Goal: Task Accomplishment & Management: Manage account settings

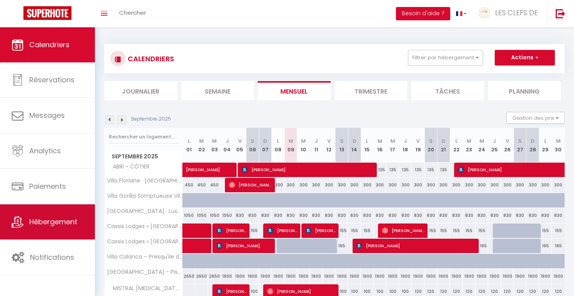
click at [49, 220] on span "Hébergement" at bounding box center [53, 222] width 48 height 10
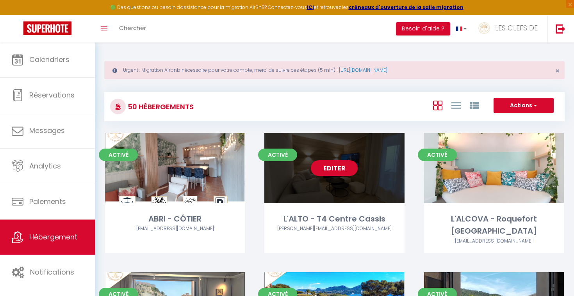
click at [340, 170] on link "Editer" at bounding box center [334, 169] width 47 height 16
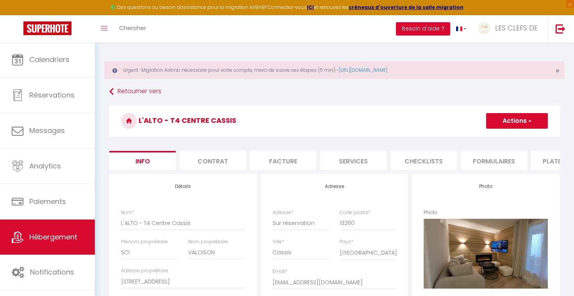
checkbox input "false"
checkbox input "true"
checkbox input "false"
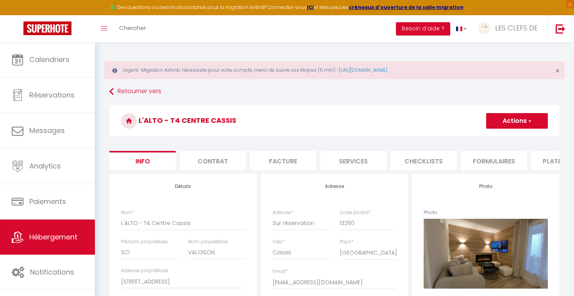
checkbox input "false"
checkbox input "true"
checkbox input "false"
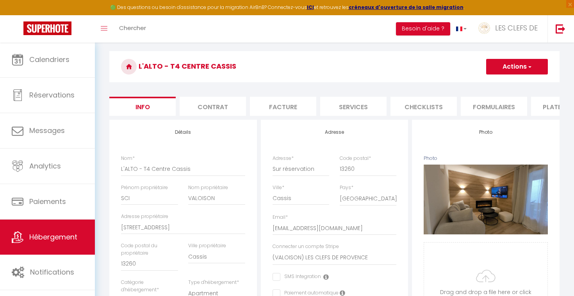
scroll to position [51, 0]
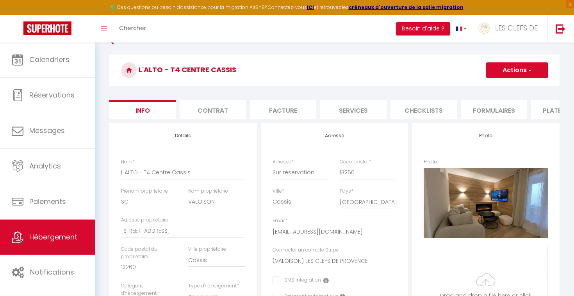
click at [231, 100] on li "Contrat" at bounding box center [213, 109] width 66 height 19
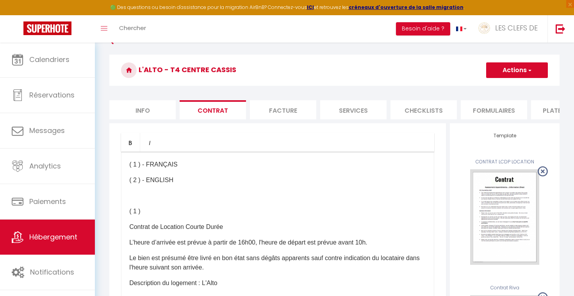
click at [308, 112] on li "Facture" at bounding box center [283, 109] width 66 height 19
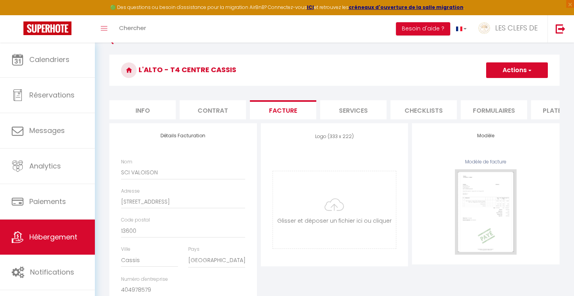
click at [384, 110] on li "Services" at bounding box center [353, 109] width 66 height 19
select select
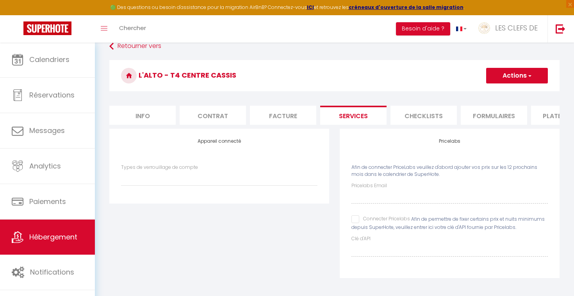
click at [428, 113] on li "Checklists" at bounding box center [424, 115] width 66 height 19
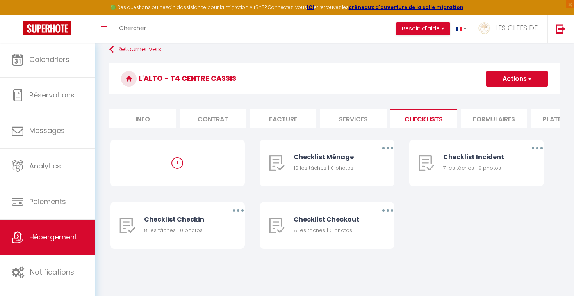
scroll to position [42, 0]
select select "-1"
select select "EUR"
select select "15663-857815025565779954"
click at [513, 123] on li "Formulaires" at bounding box center [494, 118] width 66 height 19
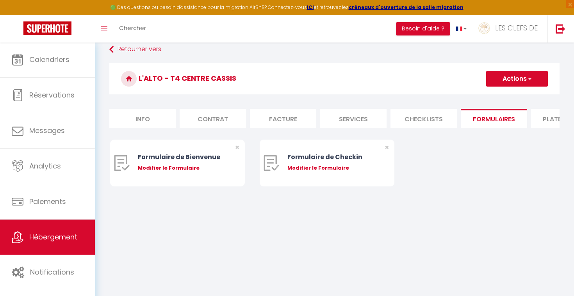
click at [549, 117] on li "Plateformes" at bounding box center [564, 118] width 66 height 19
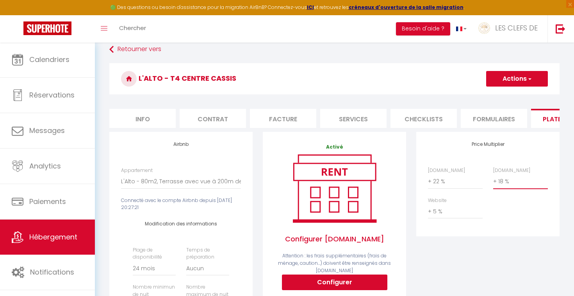
select select "+ 22 %"
click at [516, 82] on button "Actions" at bounding box center [517, 79] width 62 height 16
click at [509, 94] on link "Enregistrer" at bounding box center [517, 96] width 62 height 10
select select "-1"
select select "EUR"
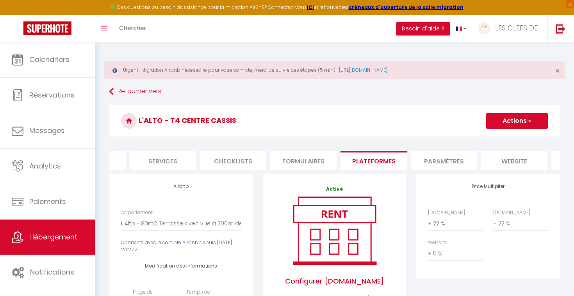
scroll to position [0, 197]
click at [452, 160] on li "Paramètres" at bounding box center [437, 160] width 66 height 19
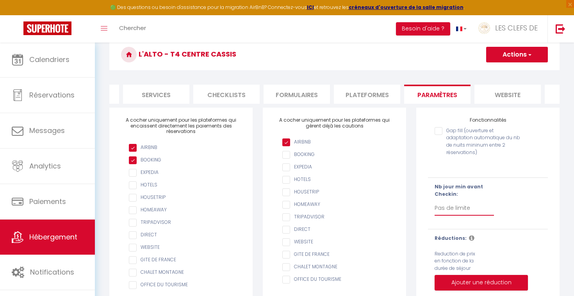
scroll to position [75, 0]
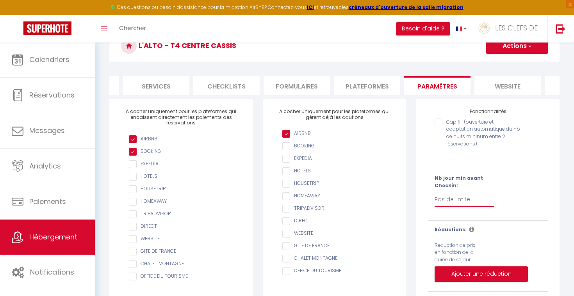
click at [522, 89] on li "website" at bounding box center [507, 85] width 66 height 19
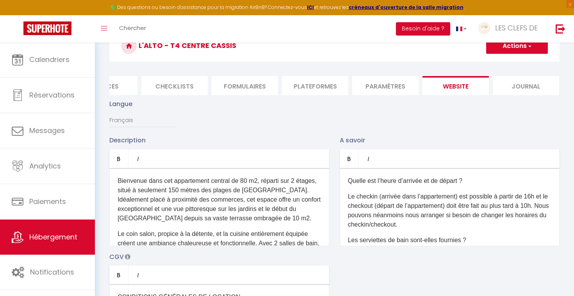
scroll to position [0, 249]
click at [536, 82] on li "Journal" at bounding box center [526, 85] width 66 height 19
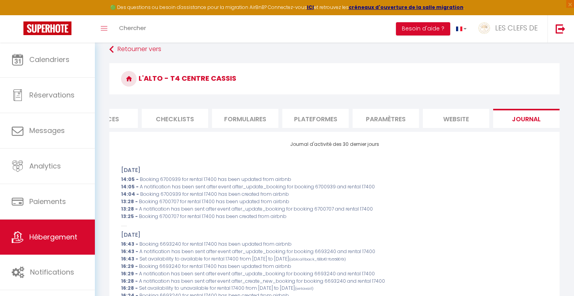
click at [186, 113] on li "Checklists" at bounding box center [175, 118] width 66 height 19
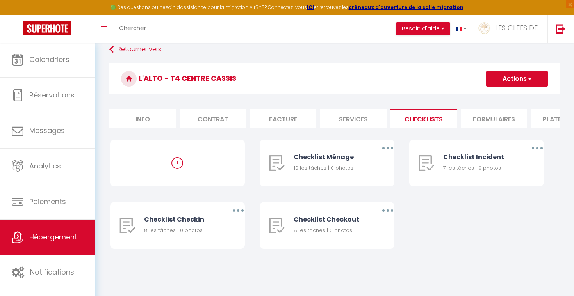
click at [150, 112] on li "Info" at bounding box center [142, 118] width 66 height 19
checkbox input "false"
checkbox input "true"
checkbox input "false"
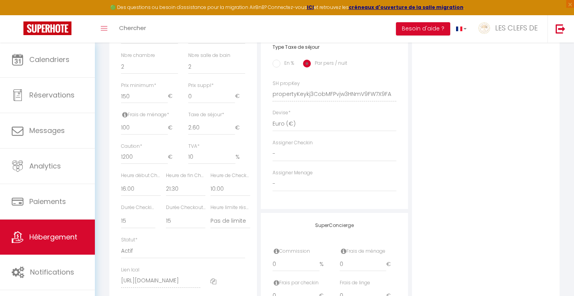
scroll to position [351, 0]
select select "23:00"
checkbox input "false"
checkbox input "true"
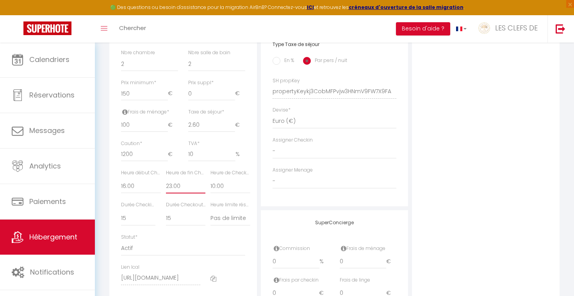
checkbox input "false"
select select "23:45"
checkbox input "false"
checkbox input "true"
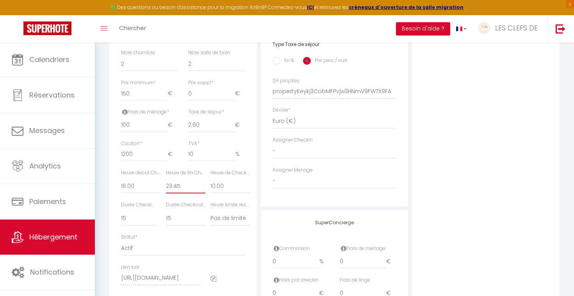
checkbox input "false"
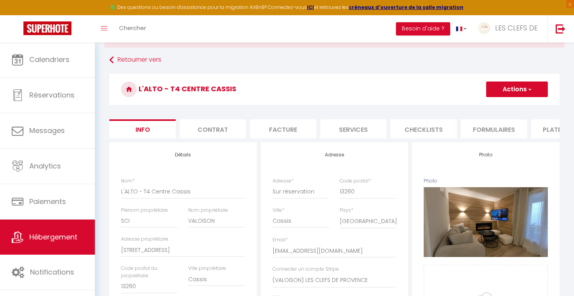
scroll to position [31, 0]
click at [521, 86] on button "Actions" at bounding box center [517, 90] width 62 height 16
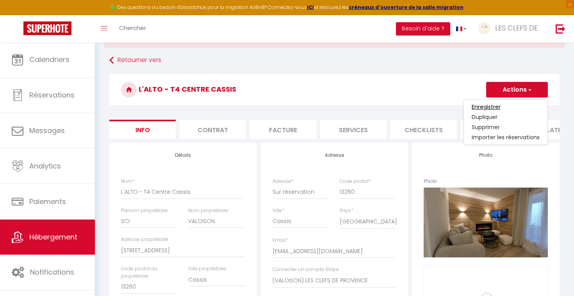
click at [485, 104] on input "Enregistrer" at bounding box center [486, 107] width 29 height 8
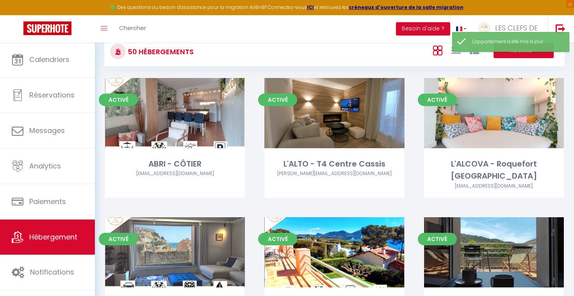
scroll to position [59, 0]
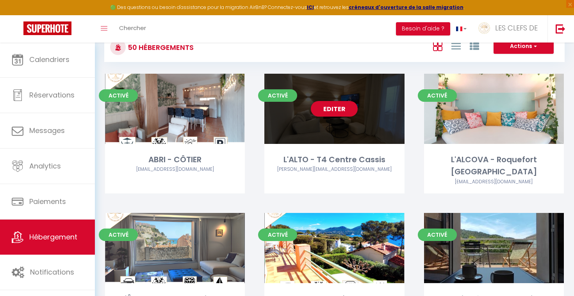
click at [345, 131] on div "Editer" at bounding box center [334, 109] width 140 height 70
select select "3"
select select "2"
select select "1"
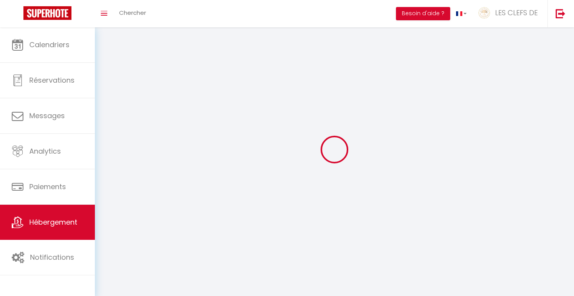
select select
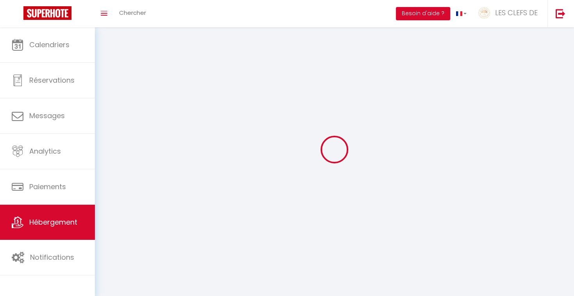
select select
checkbox input "false"
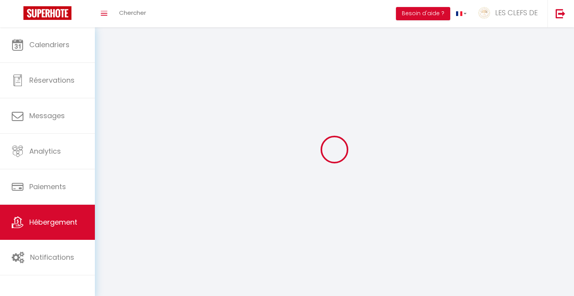
checkbox input "false"
select select
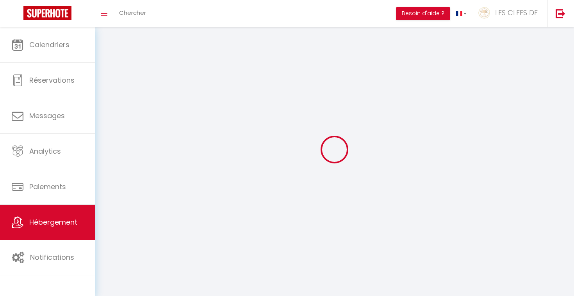
select select
checkbox input "false"
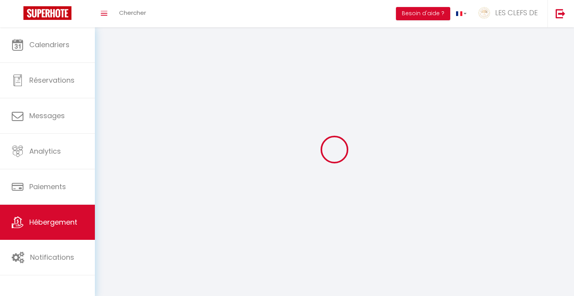
checkbox input "false"
select select
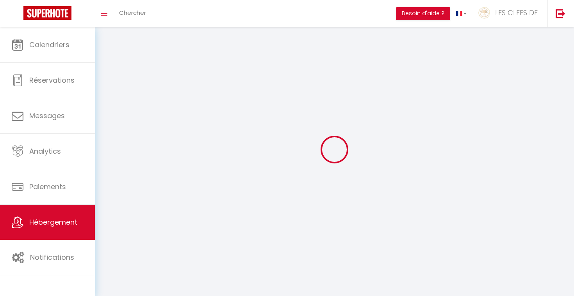
select select
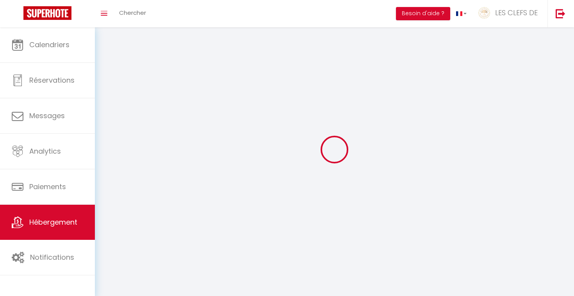
select select
checkbox input "false"
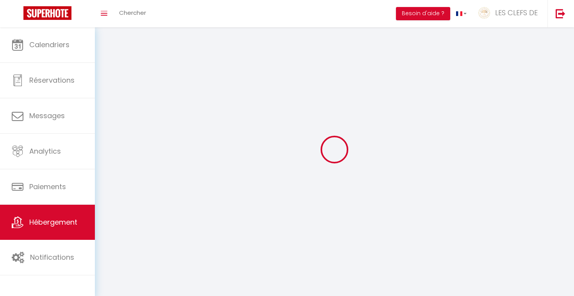
select select
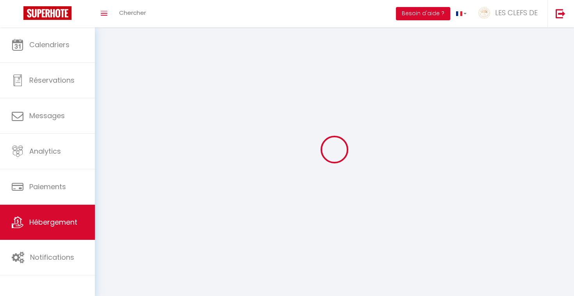
select select
checkbox input "false"
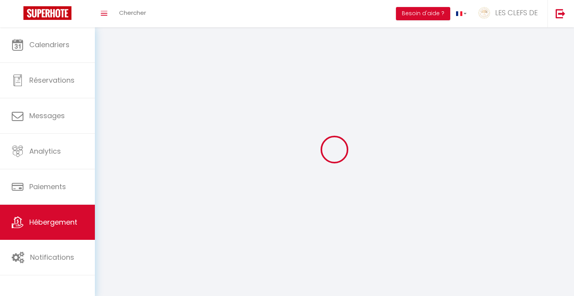
checkbox input "false"
select select
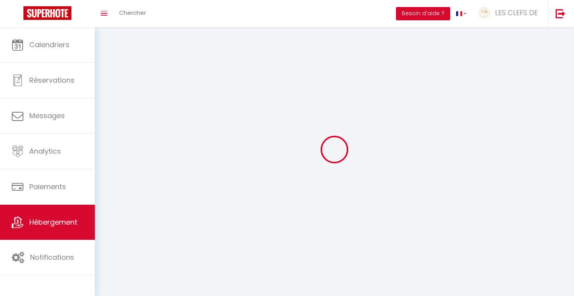
select select
checkbox input "false"
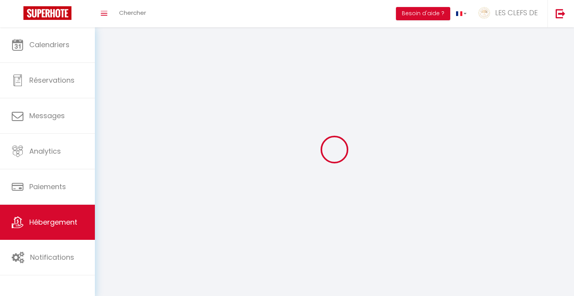
checkbox input "false"
select select
select select "1"
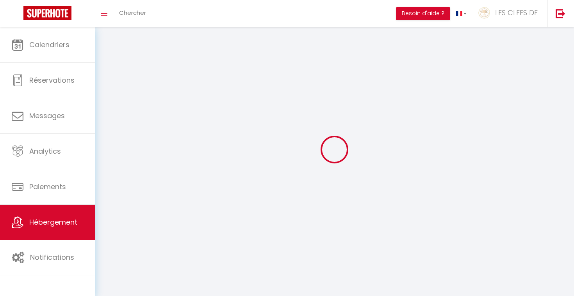
select select
select select "28"
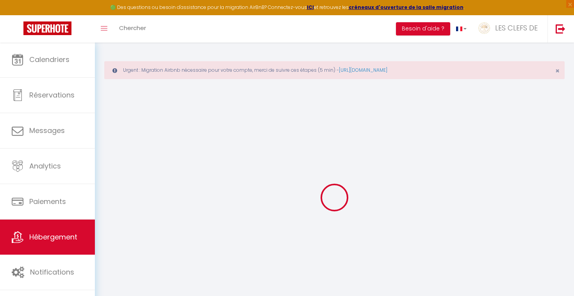
select select
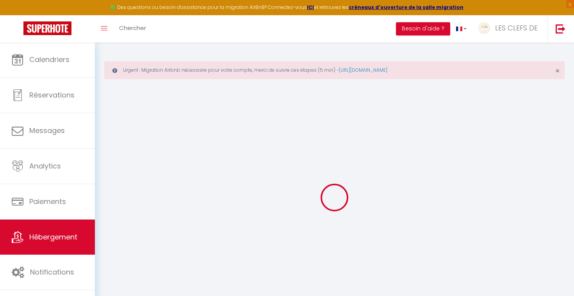
select select
checkbox input "false"
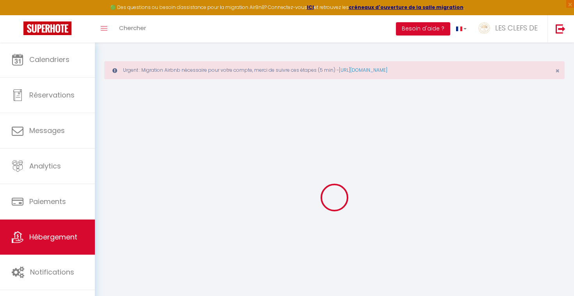
select select
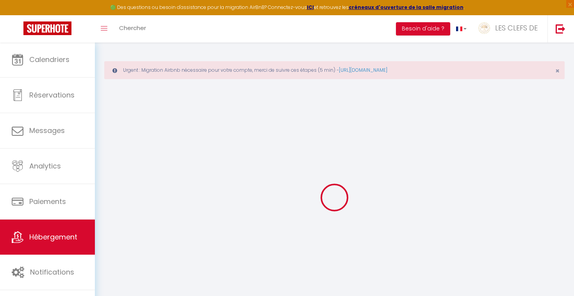
select select
checkbox input "false"
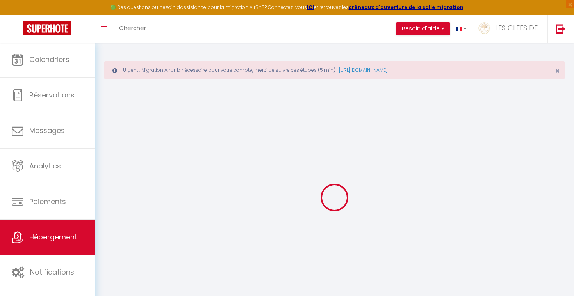
checkbox input "false"
select select
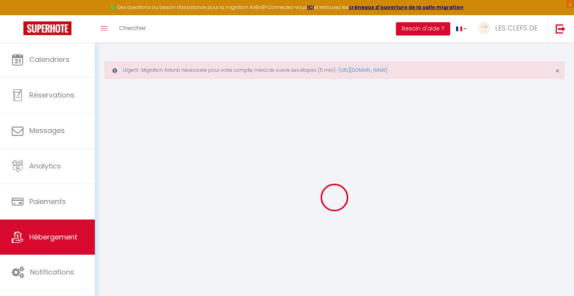
select select
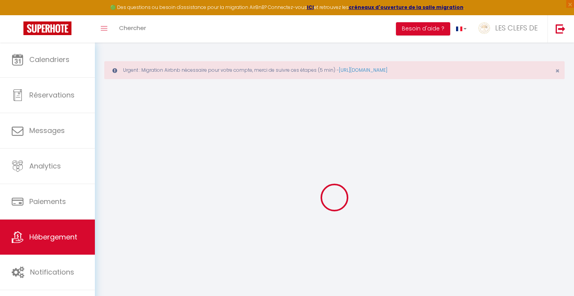
checkbox input "false"
select select
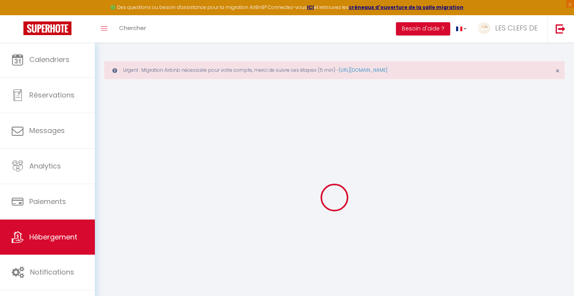
select select
type input "L'ALTO - T4 Centre Cassis"
type input "SCI"
type input "VALOISON"
type input "[STREET_ADDRESS]"
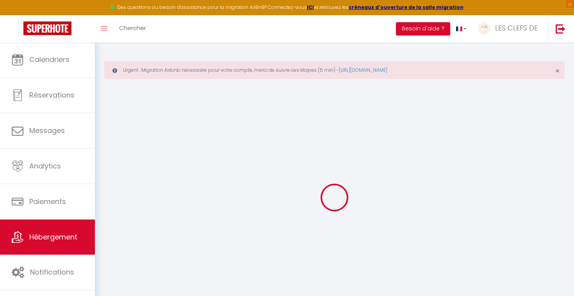
type input "13260"
type input "Cassis"
select select "5"
select select "2"
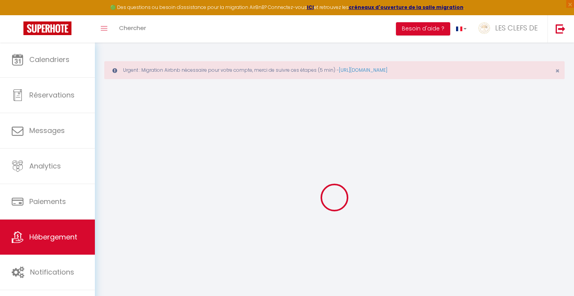
type input "150"
type input "100"
type input "2.60"
type input "1200"
type input "10"
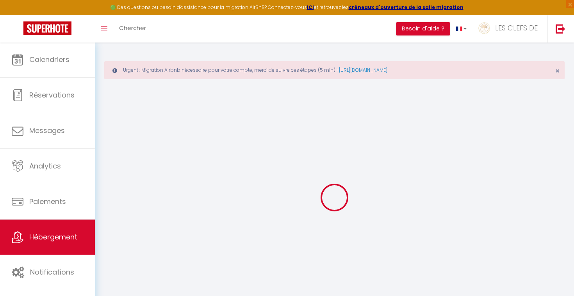
select select
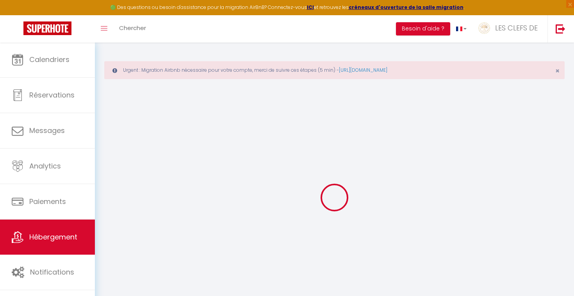
type input "Sur réservation"
type input "13260"
type input "Cassis"
type input "[EMAIL_ADDRESS][DOMAIN_NAME]"
select select "7562"
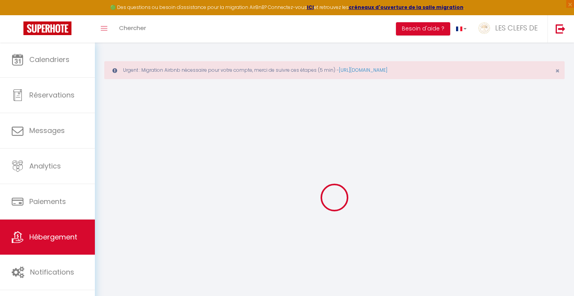
checkbox input "false"
checkbox input "true"
checkbox input "false"
type input "0"
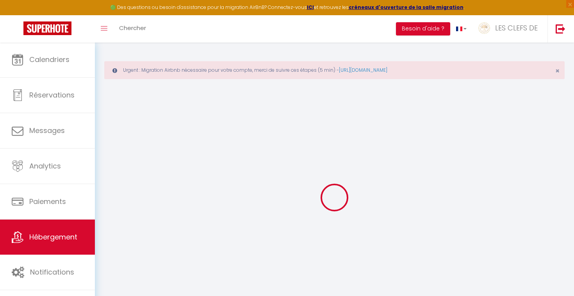
type input "0"
select select
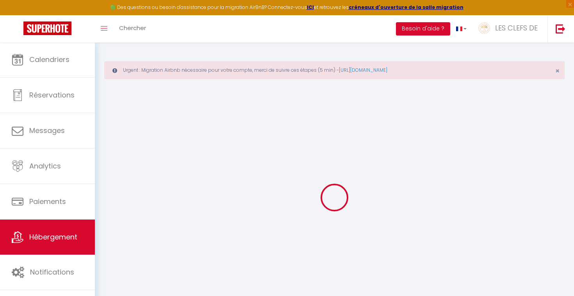
select select
checkbox input "false"
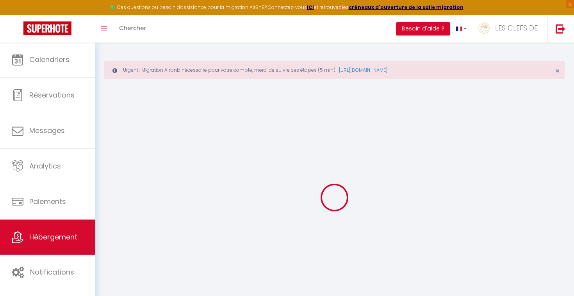
checkbox input "true"
checkbox input "false"
select select
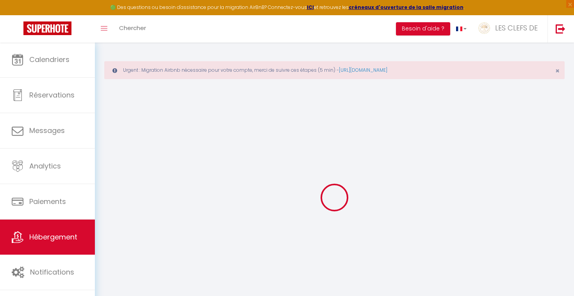
select select
checkbox input "false"
checkbox input "true"
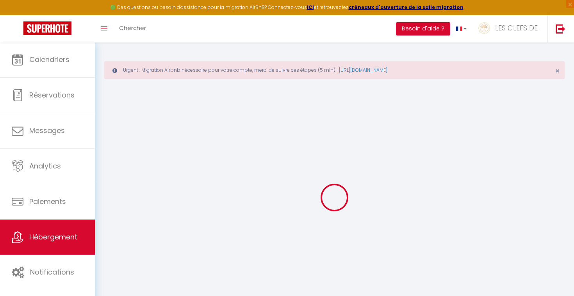
checkbox input "false"
checkbox input "true"
checkbox input "false"
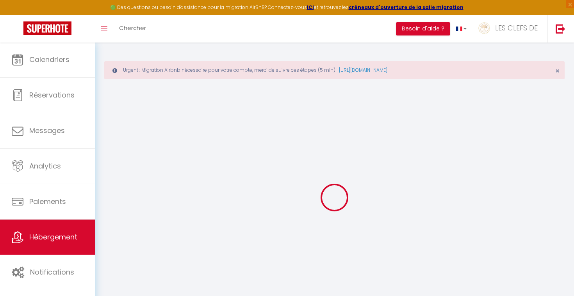
select select "16:00"
select select "23:45"
select select "10:00"
select select "15"
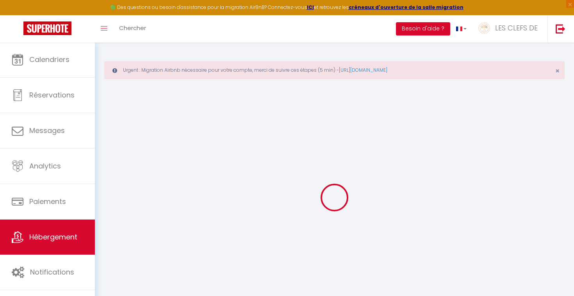
checkbox input "false"
checkbox input "true"
checkbox input "false"
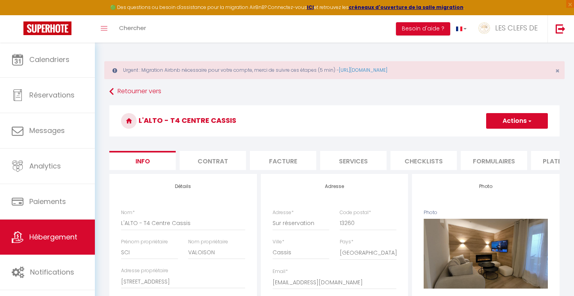
checkbox input "false"
checkbox input "true"
checkbox input "false"
click at [521, 122] on button "Actions" at bounding box center [517, 121] width 62 height 16
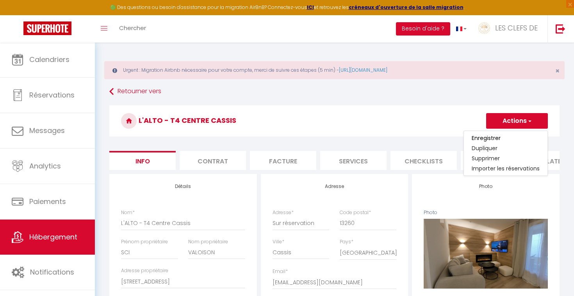
click at [417, 132] on h3 "L'ALTO - T4 Centre Cassis" at bounding box center [334, 120] width 450 height 31
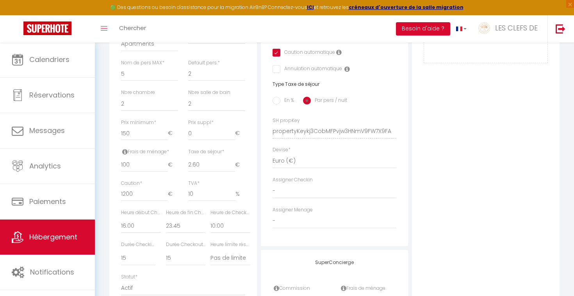
scroll to position [306, 0]
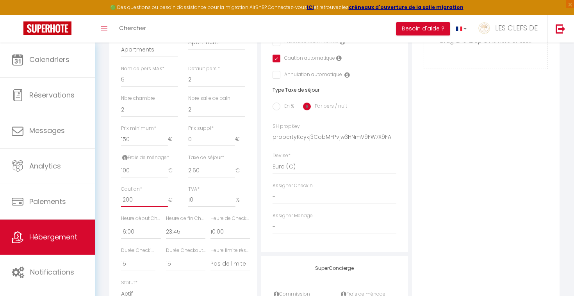
click at [136, 193] on input "1200" at bounding box center [144, 200] width 47 height 14
type input "120"
checkbox input "false"
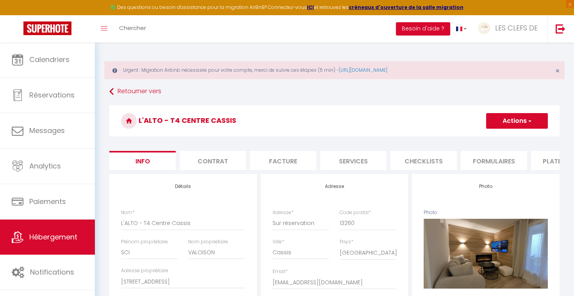
scroll to position [0, 0]
click at [513, 121] on button "Actions" at bounding box center [517, 121] width 62 height 16
click at [499, 139] on input "Enregistrer" at bounding box center [486, 138] width 29 height 8
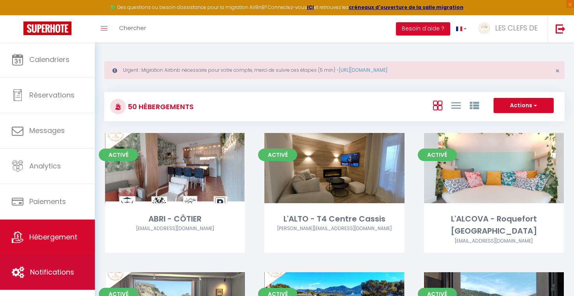
click at [78, 280] on link "Notifications" at bounding box center [47, 272] width 95 height 35
